Goal: Transaction & Acquisition: Purchase product/service

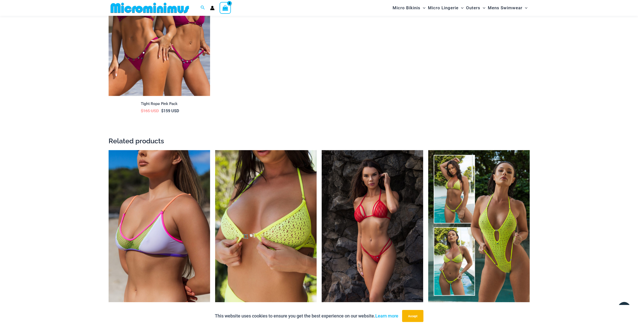
scroll to position [874, 0]
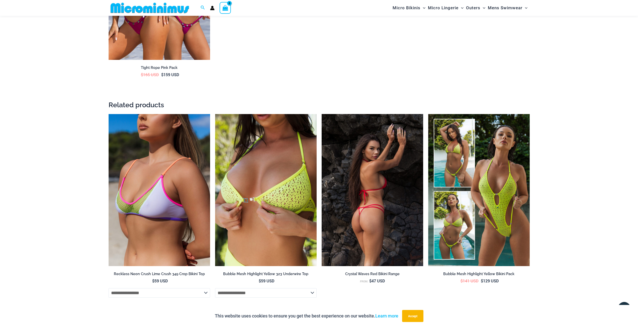
click at [375, 204] on img at bounding box center [373, 190] width 102 height 152
